Goal: Task Accomplishment & Management: Complete application form

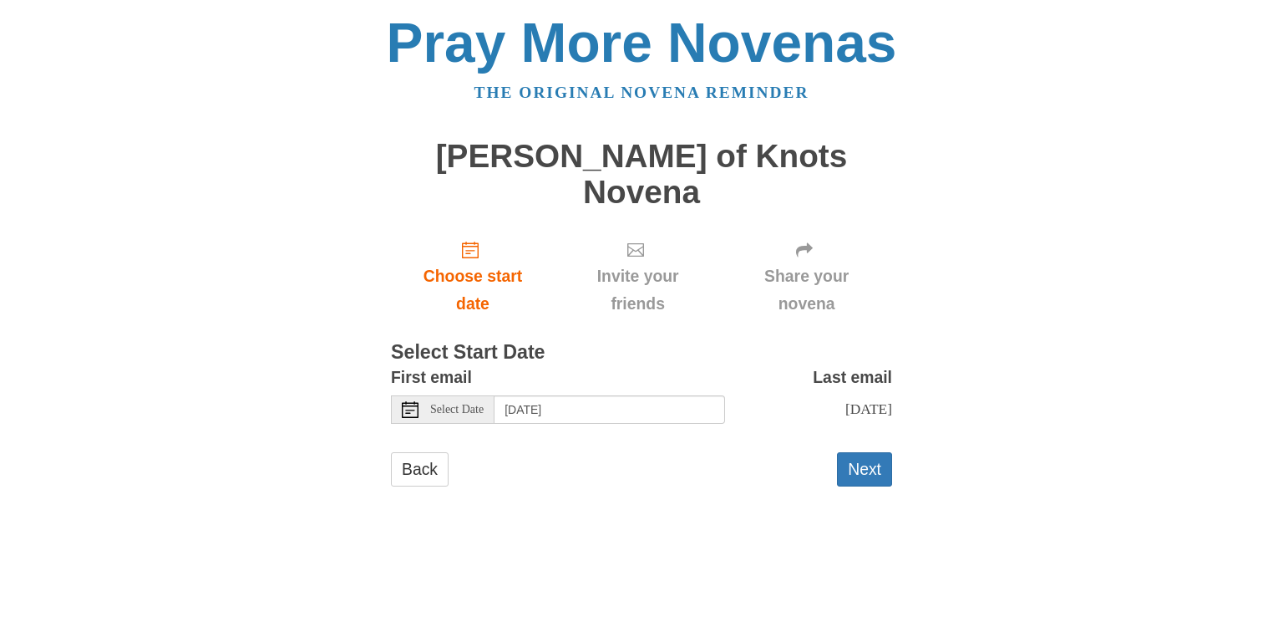
click at [404, 401] on icon at bounding box center [410, 409] width 17 height 17
click at [861, 452] on button "Next" at bounding box center [864, 469] width 55 height 34
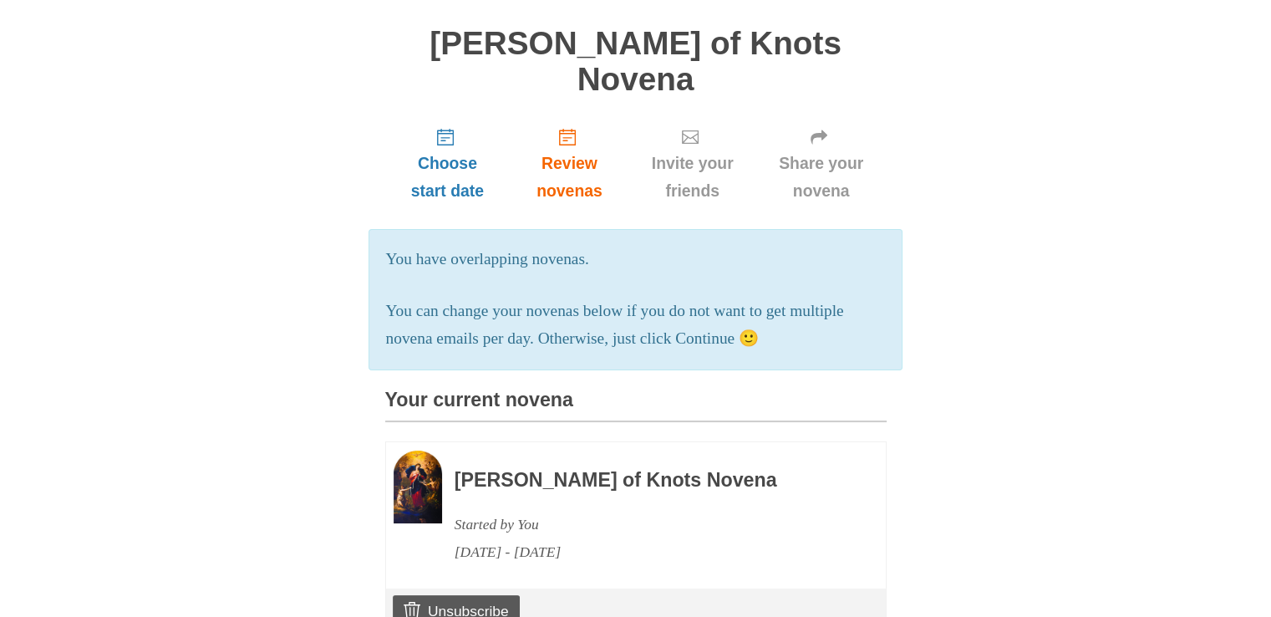
scroll to position [116, 0]
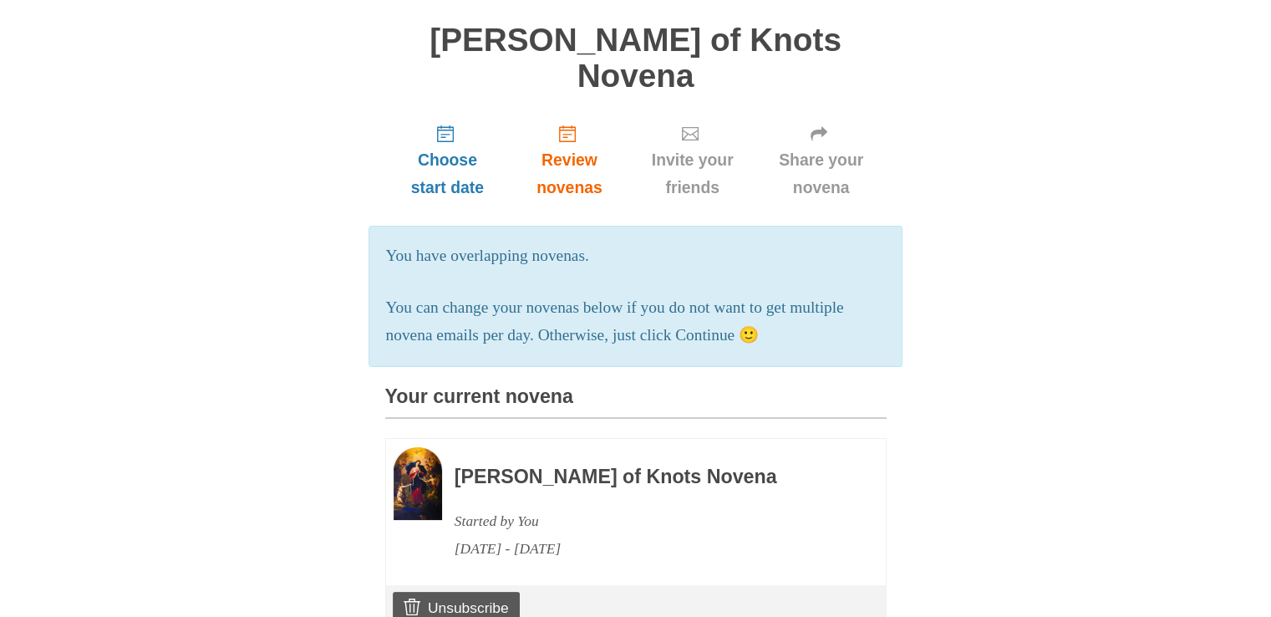
click at [554, 466] on h3 "[PERSON_NAME] of Knots Novena" at bounding box center [647, 477] width 386 height 22
